Goal: Task Accomplishment & Management: Use online tool/utility

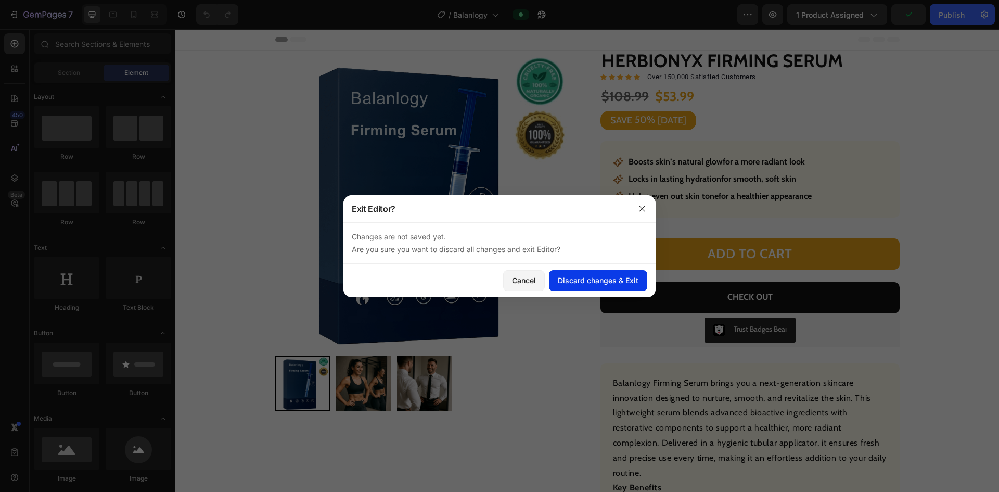
click at [579, 276] on div "Discard changes & Exit" at bounding box center [598, 280] width 81 height 11
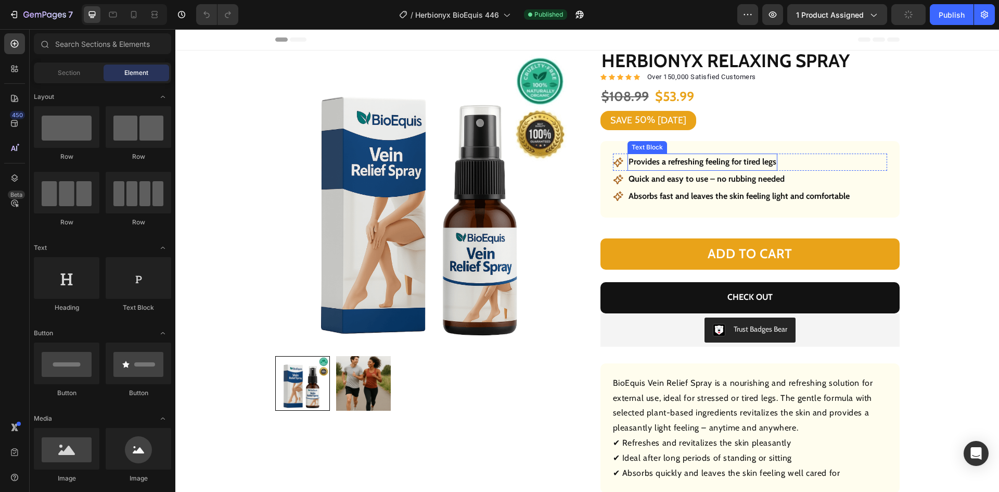
click at [694, 158] on strong "Provides a refreshing feeling for tired legs" at bounding box center [702, 162] width 148 height 10
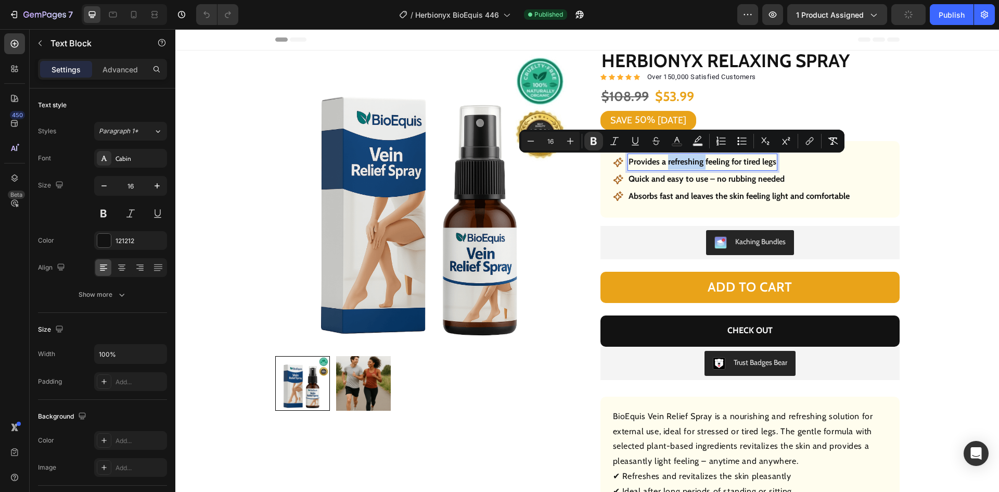
click at [694, 158] on strong "Provides a refreshing feeling for tired legs" at bounding box center [702, 162] width 148 height 10
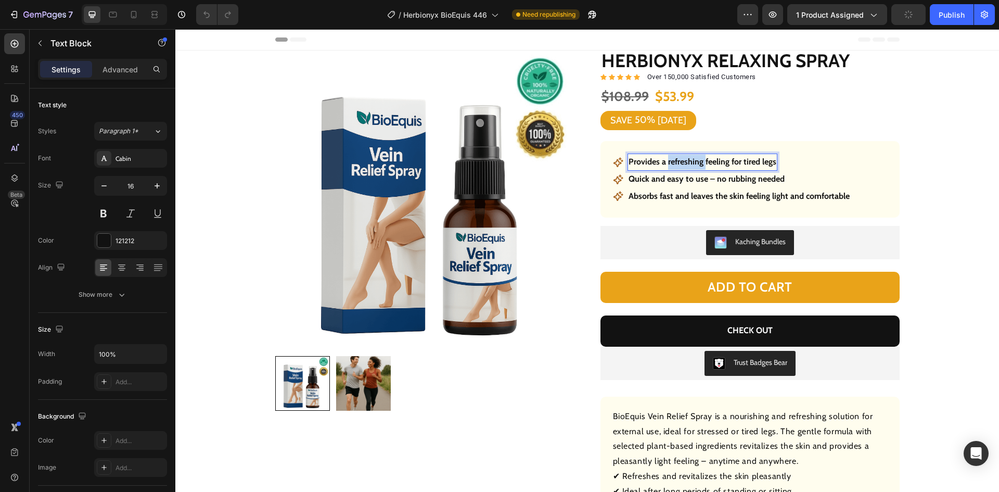
click at [694, 158] on strong "Provides a refreshing feeling for tired legs" at bounding box center [702, 162] width 148 height 10
click at [706, 182] on p "Quick and easy to use – no rubbing needed" at bounding box center [706, 179] width 156 height 15
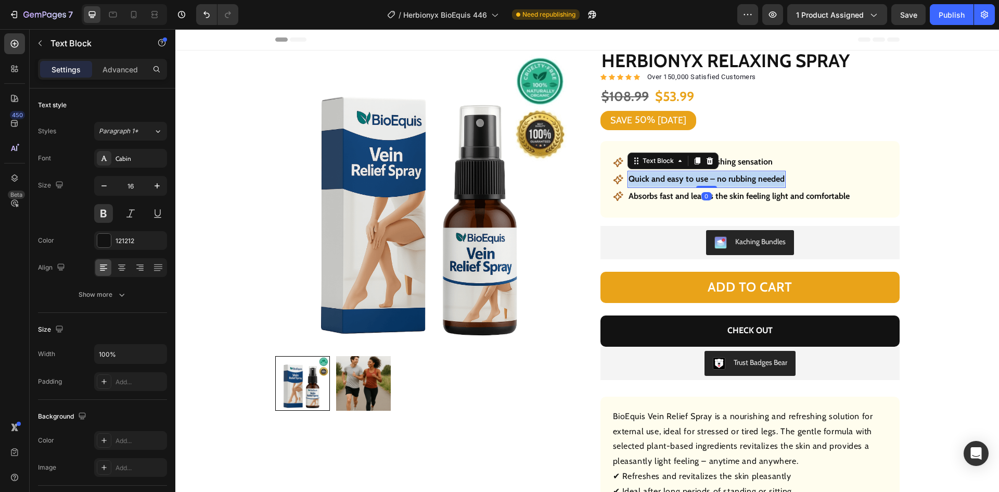
click at [706, 182] on p "Quick and easy to use – no rubbing needed" at bounding box center [706, 179] width 156 height 15
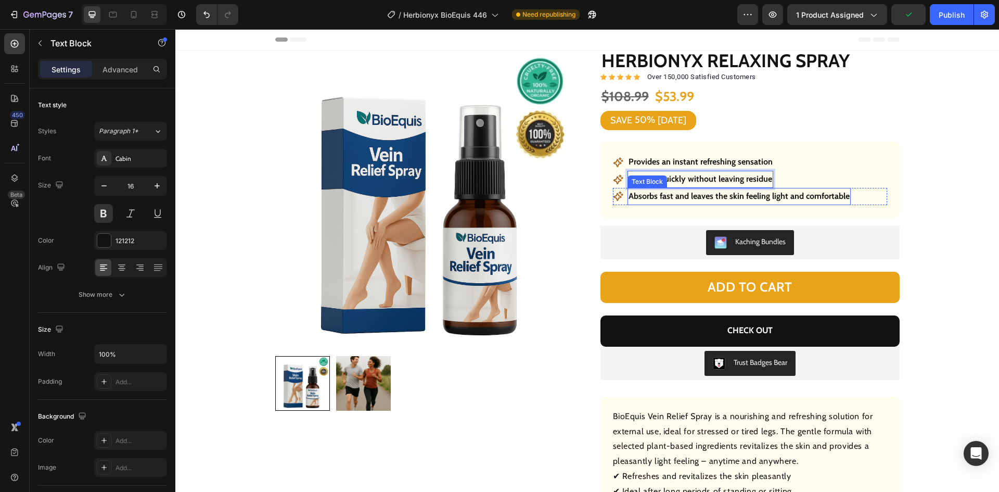
click at [762, 195] on p "Absorbs fast and leaves the skin feeling light and comfortable" at bounding box center [738, 196] width 221 height 15
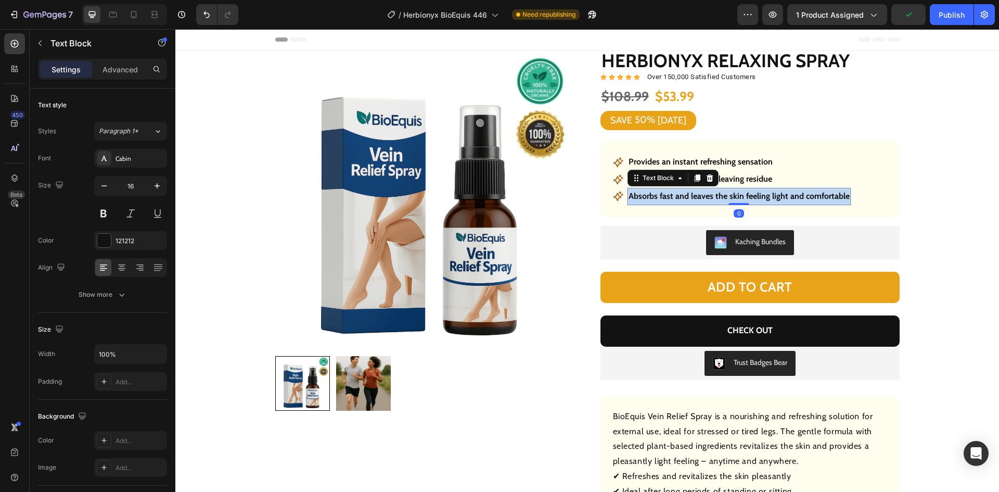
click at [762, 195] on p "Absorbs fast and leaves the skin feeling light and comfortable" at bounding box center [738, 196] width 221 height 15
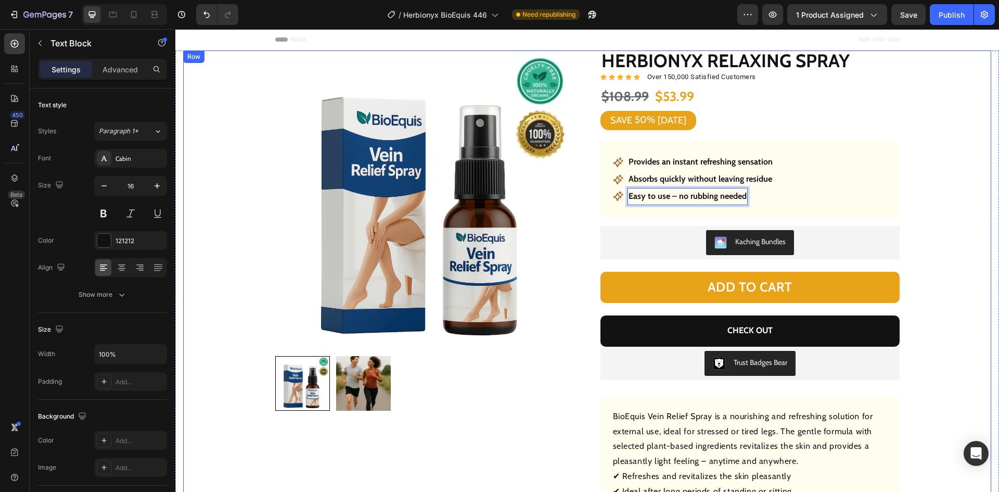
click at [985, 277] on div "Product Images Row Herbionyx Relaxing Spray Product Title Icon Icon Icon Icon I…" at bounding box center [586, 352] width 823 height 604
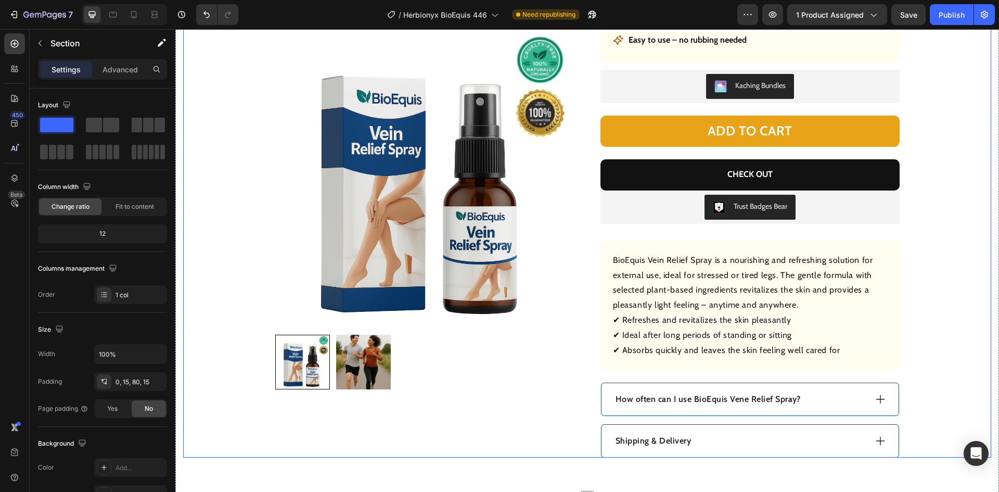
scroll to position [312, 0]
